Goal: Information Seeking & Learning: Learn about a topic

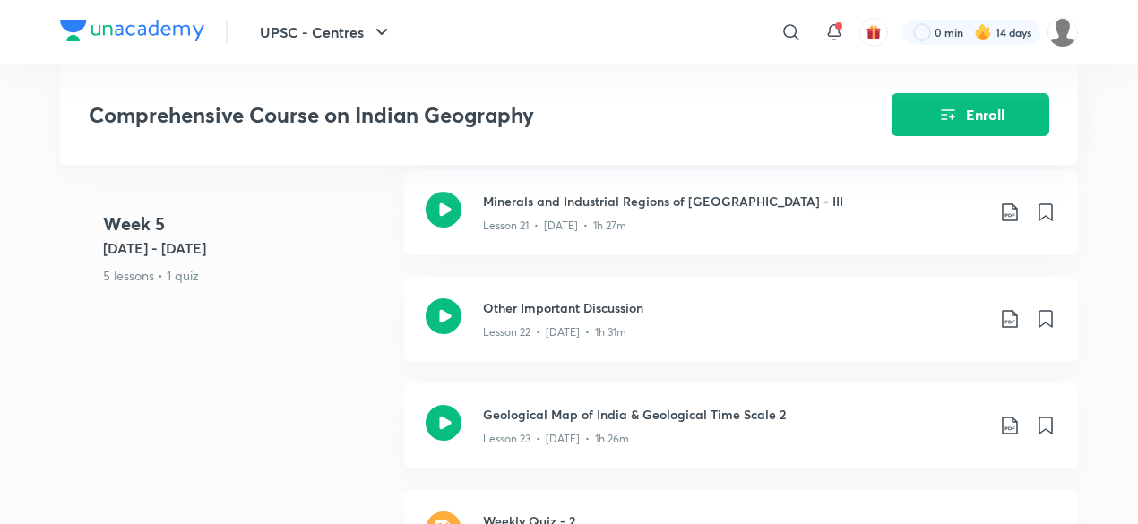
scroll to position [3713, 0]
click at [569, 423] on div "Lesson 23 • [DATE] • 1h 26m" at bounding box center [734, 434] width 502 height 23
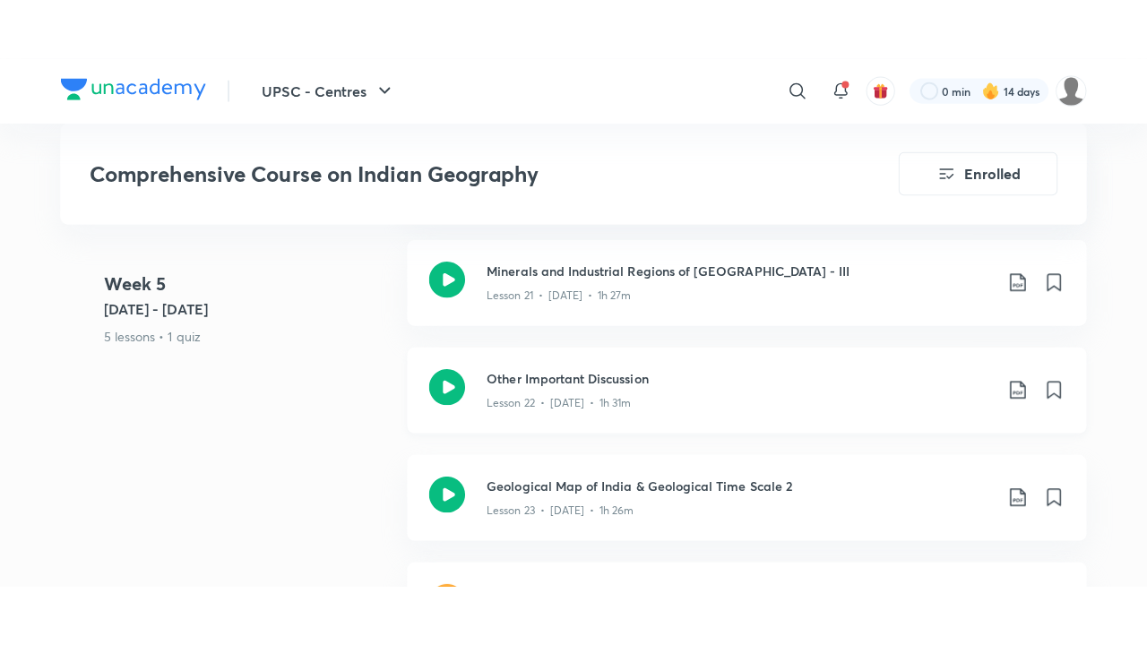
scroll to position [3794, 0]
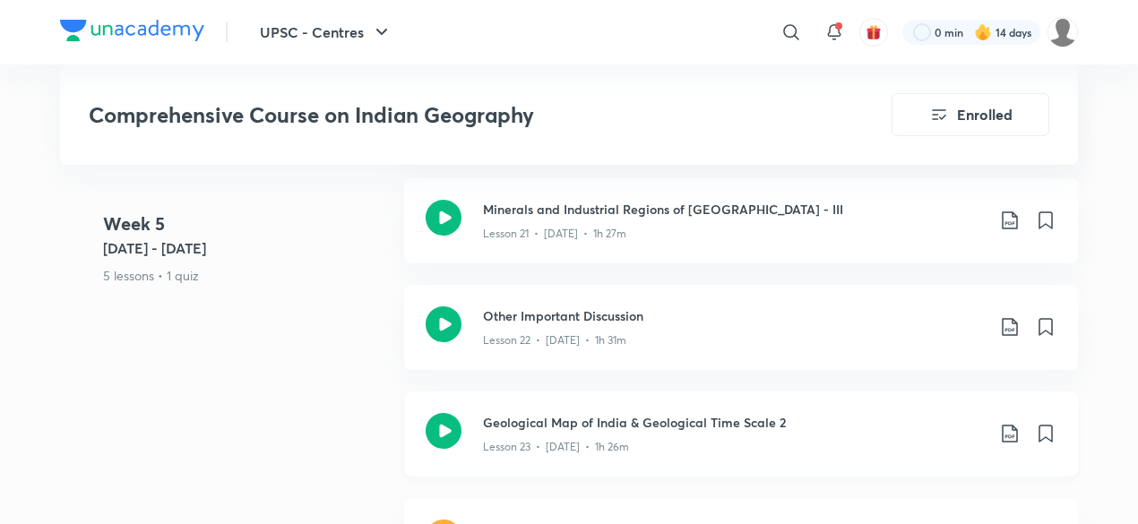
click at [576, 413] on h3 "Geological Map of India & Geological Time Scale 2" at bounding box center [734, 422] width 502 height 19
